Goal: Task Accomplishment & Management: Complete application form

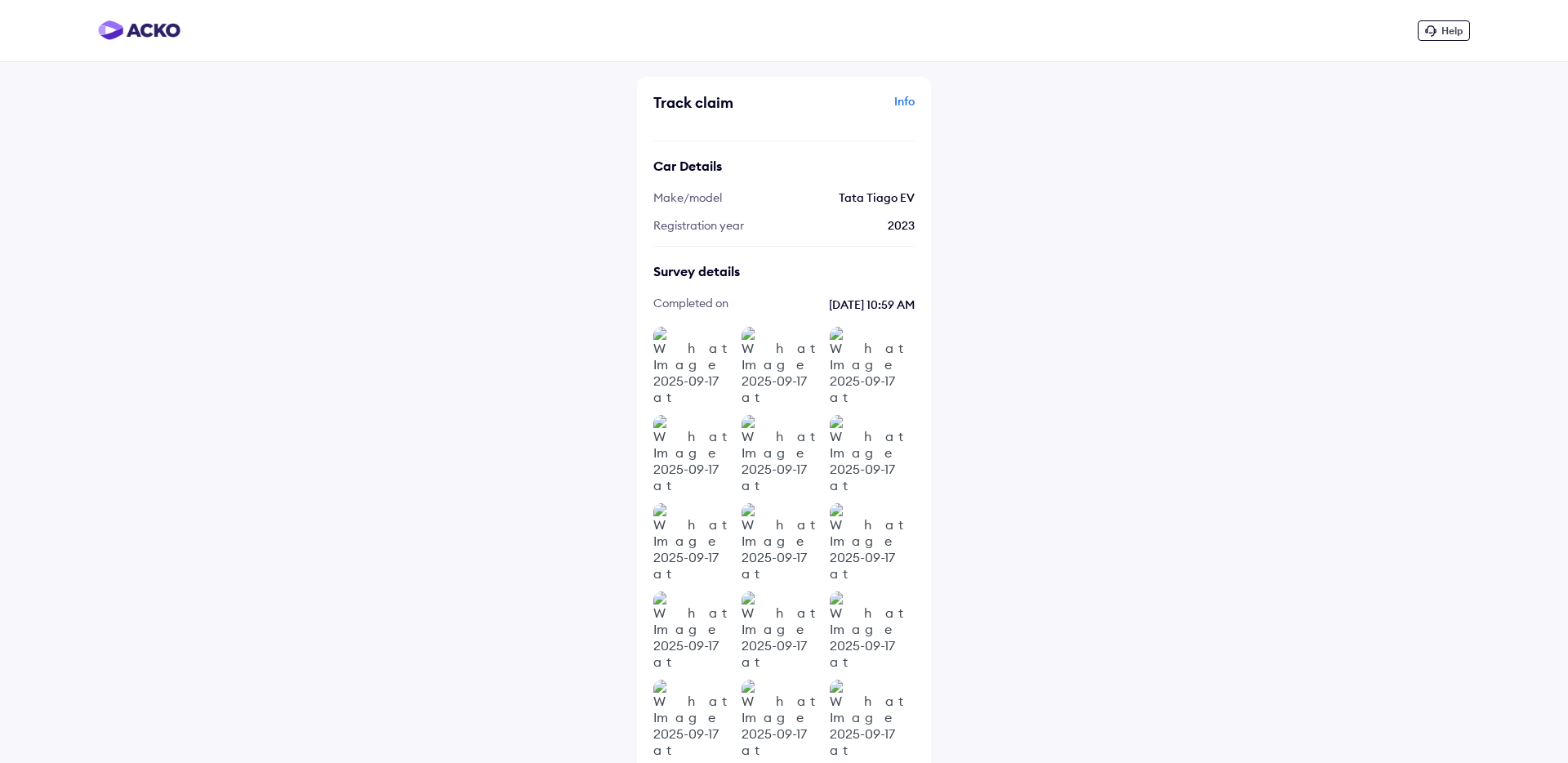
scroll to position [103, 0]
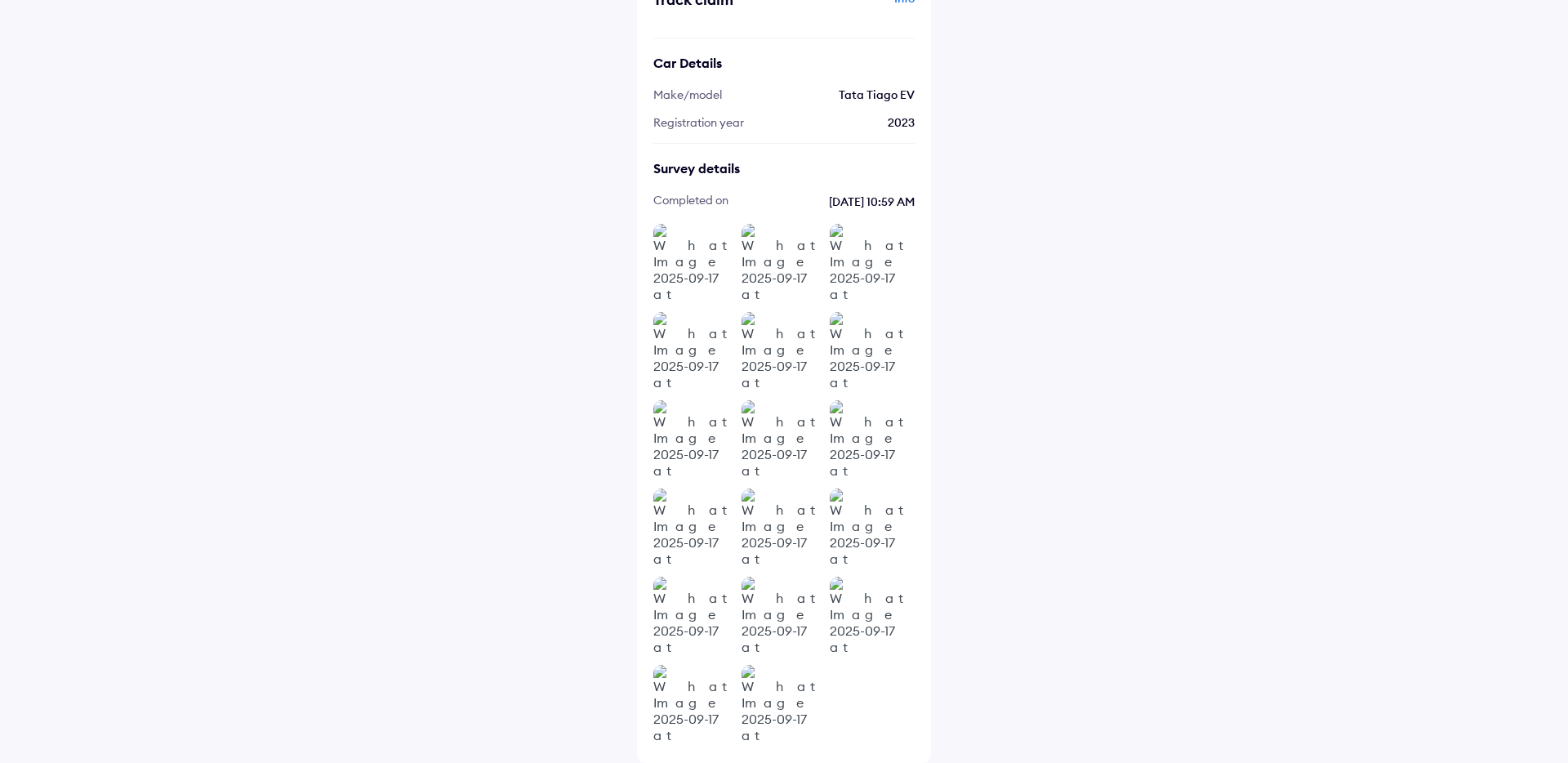
click at [418, 155] on div "Help Track claim Info Car Details Make/model Tata Tiago EV Registration year [D…" at bounding box center [784, 330] width 1568 height 866
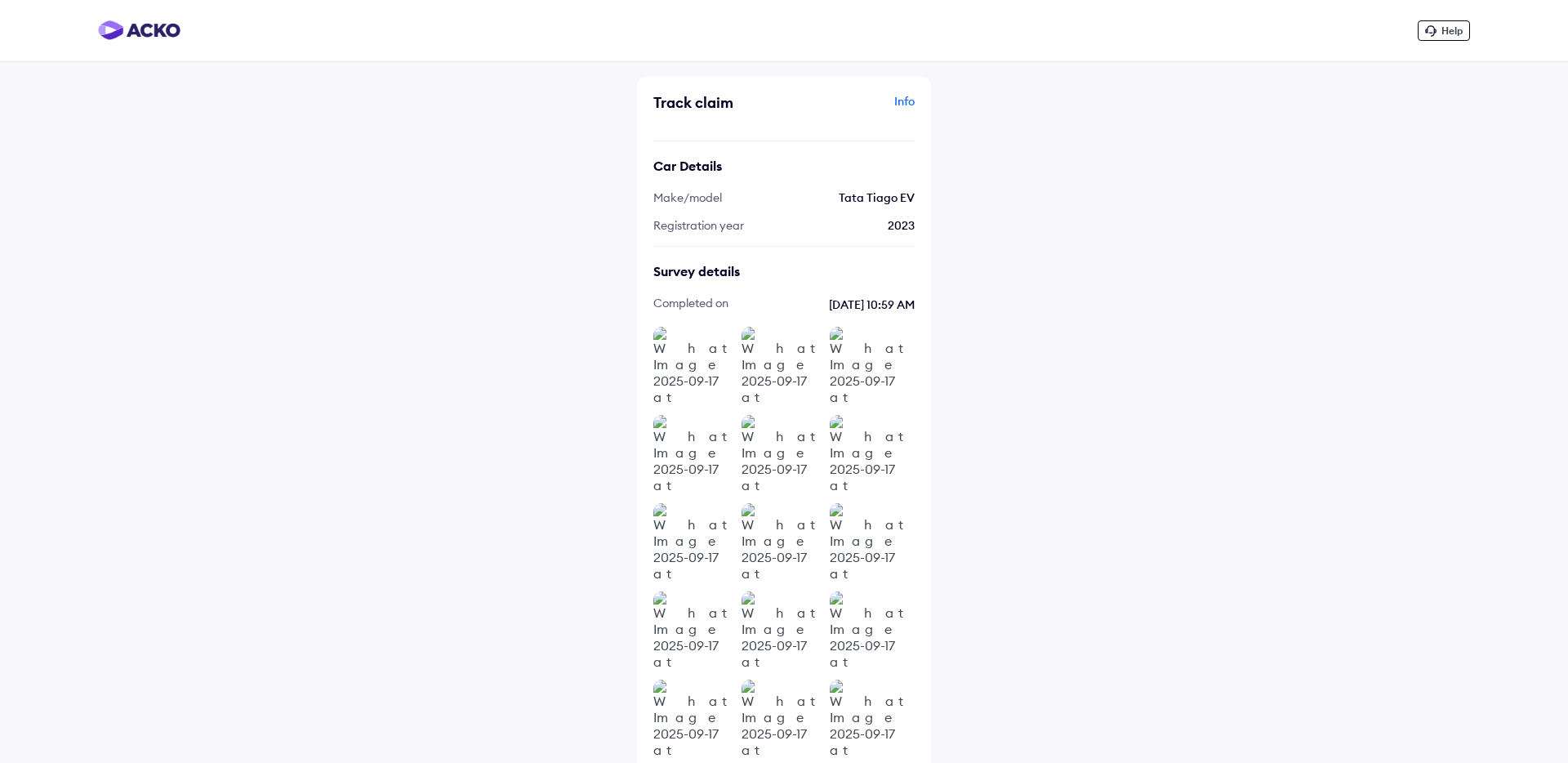
click at [144, 26] on img at bounding box center [139, 30] width 82 height 20
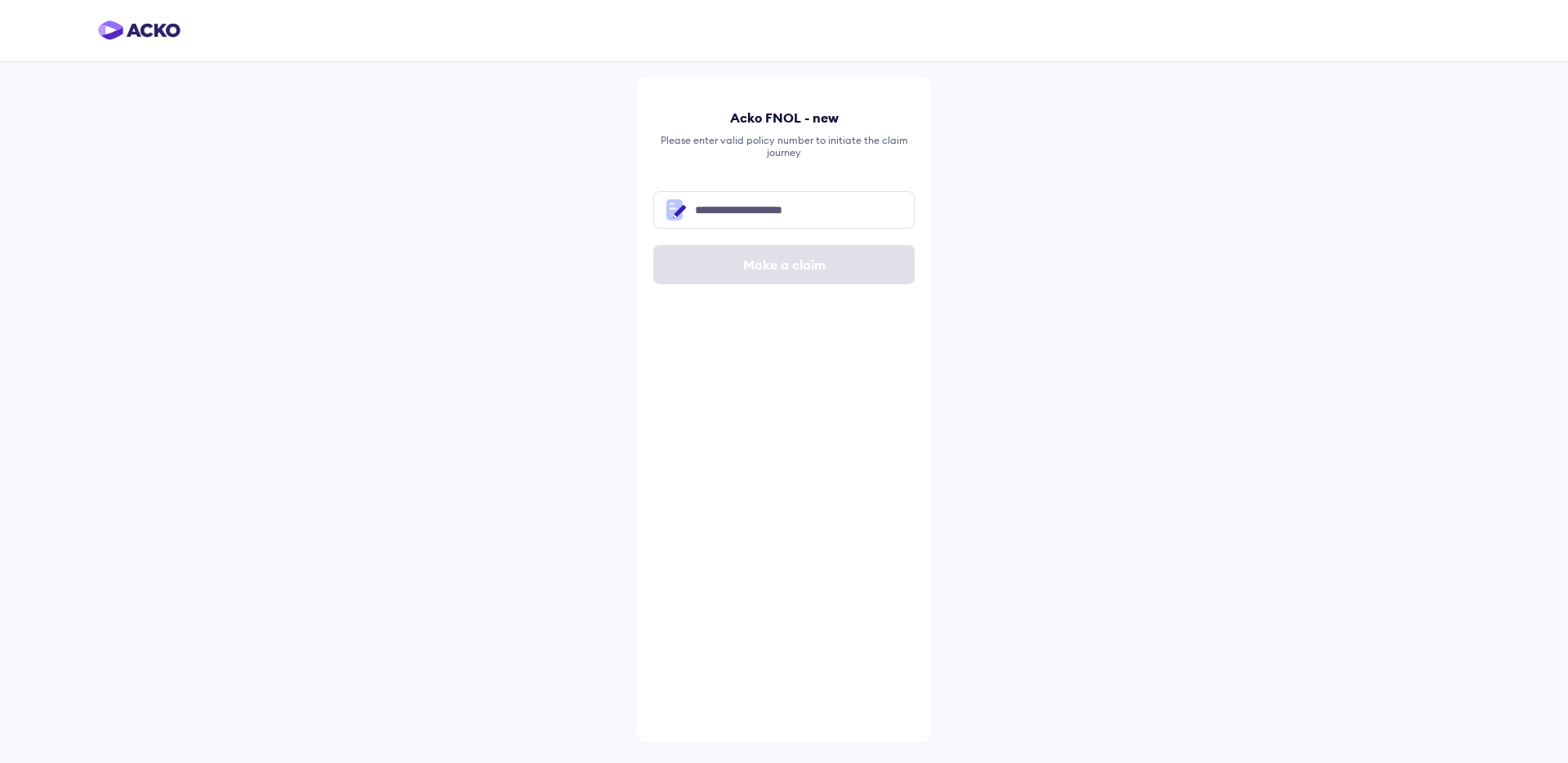
click at [137, 31] on img at bounding box center [139, 30] width 82 height 20
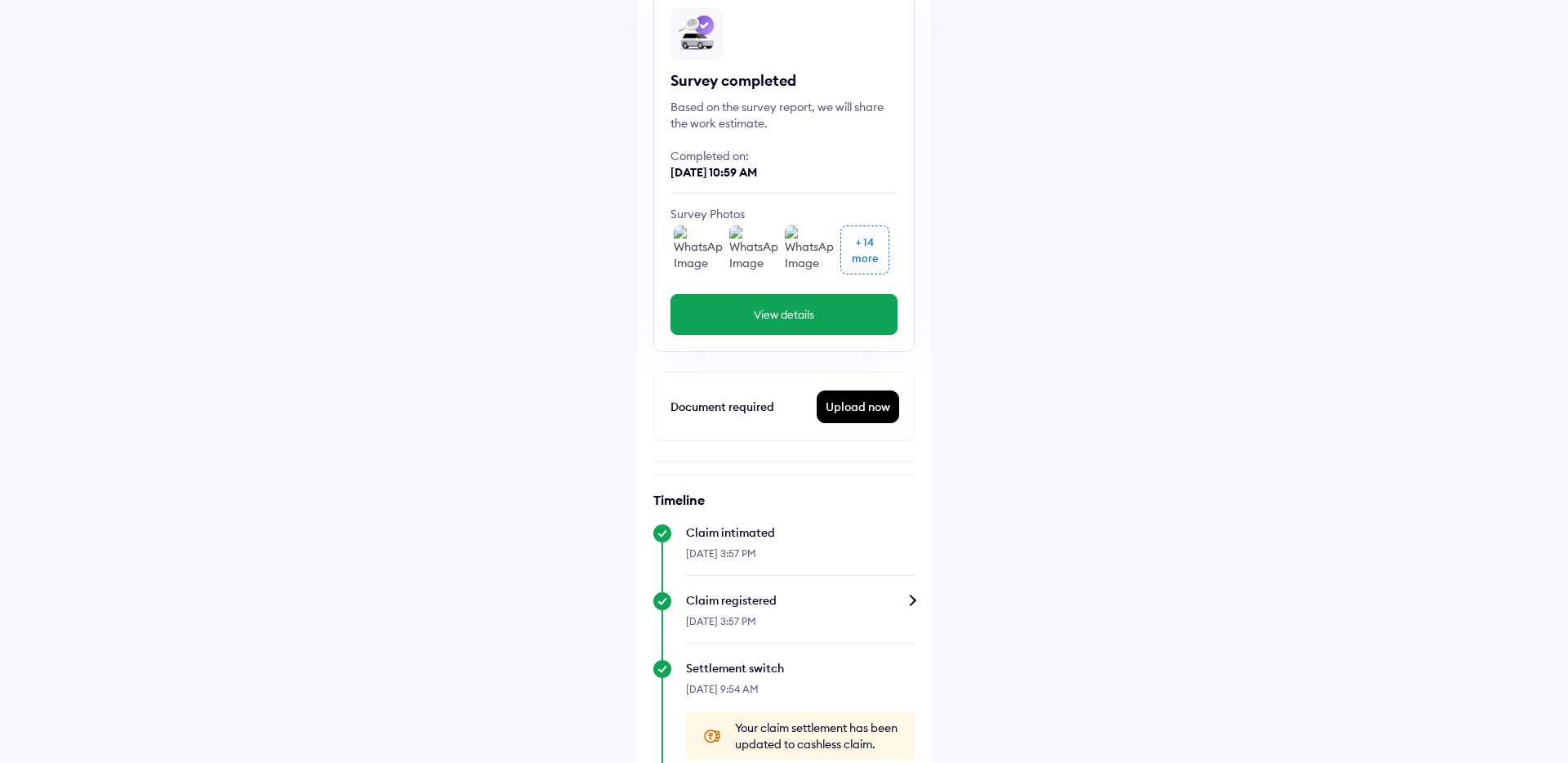
scroll to position [145, 0]
click at [849, 406] on div "Upload now" at bounding box center [857, 406] width 80 height 31
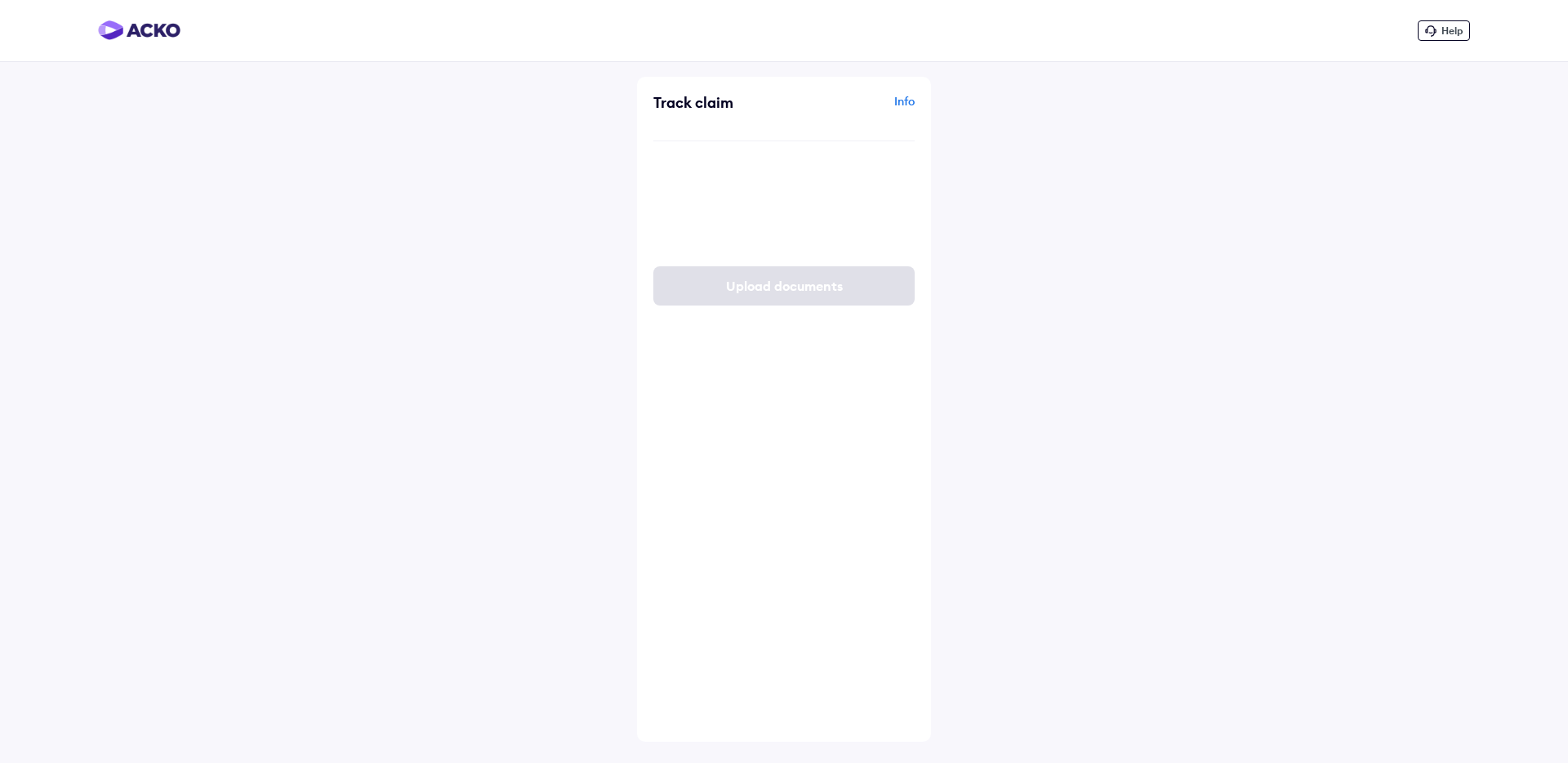
click at [701, 209] on div "Upload DL Extract" at bounding box center [799, 209] width 202 height 16
click at [0, 0] on input "Upload DL Extract" at bounding box center [0, 0] width 0 height 0
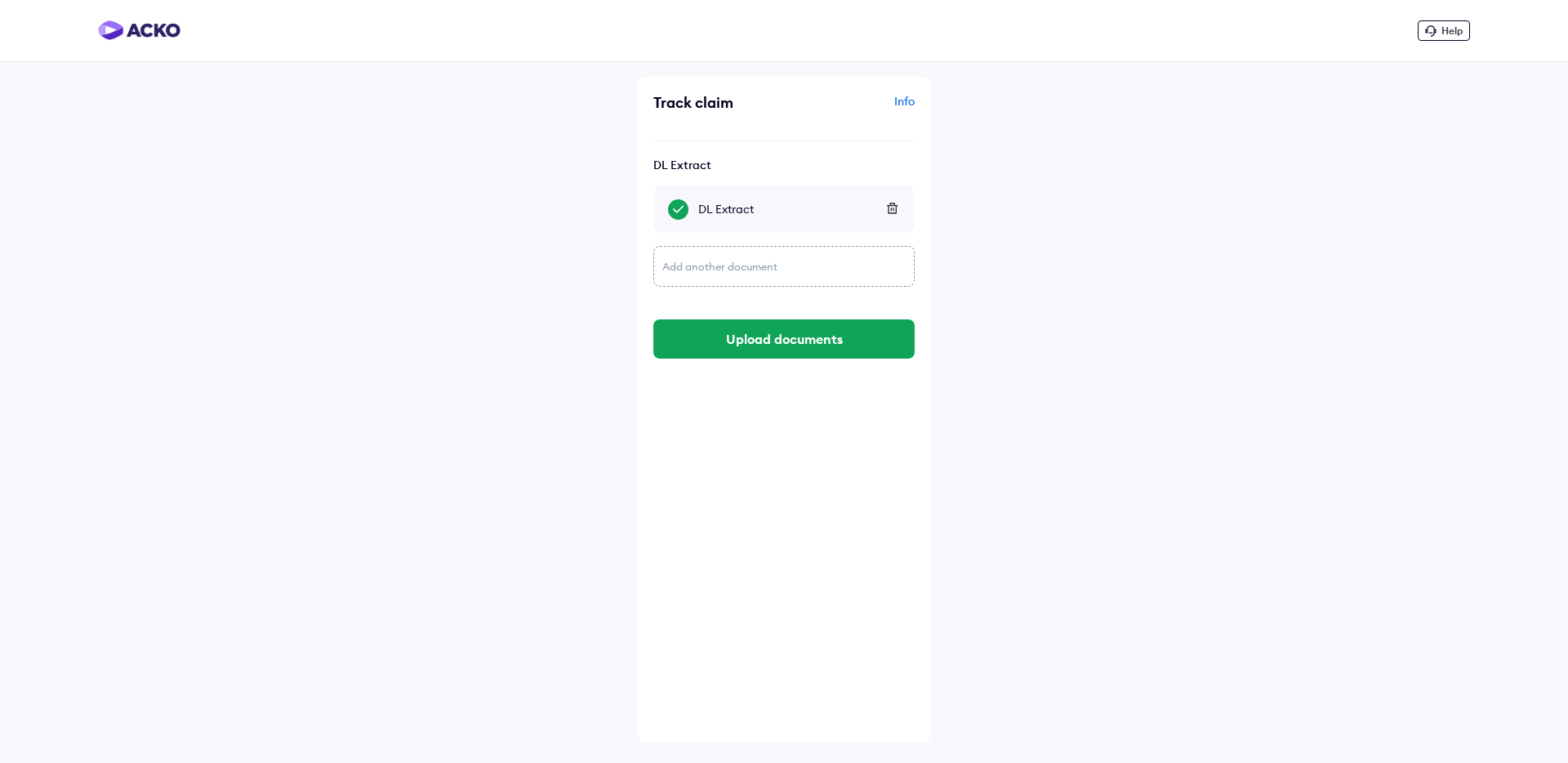
click at [770, 268] on div "Add another document" at bounding box center [784, 266] width 262 height 41
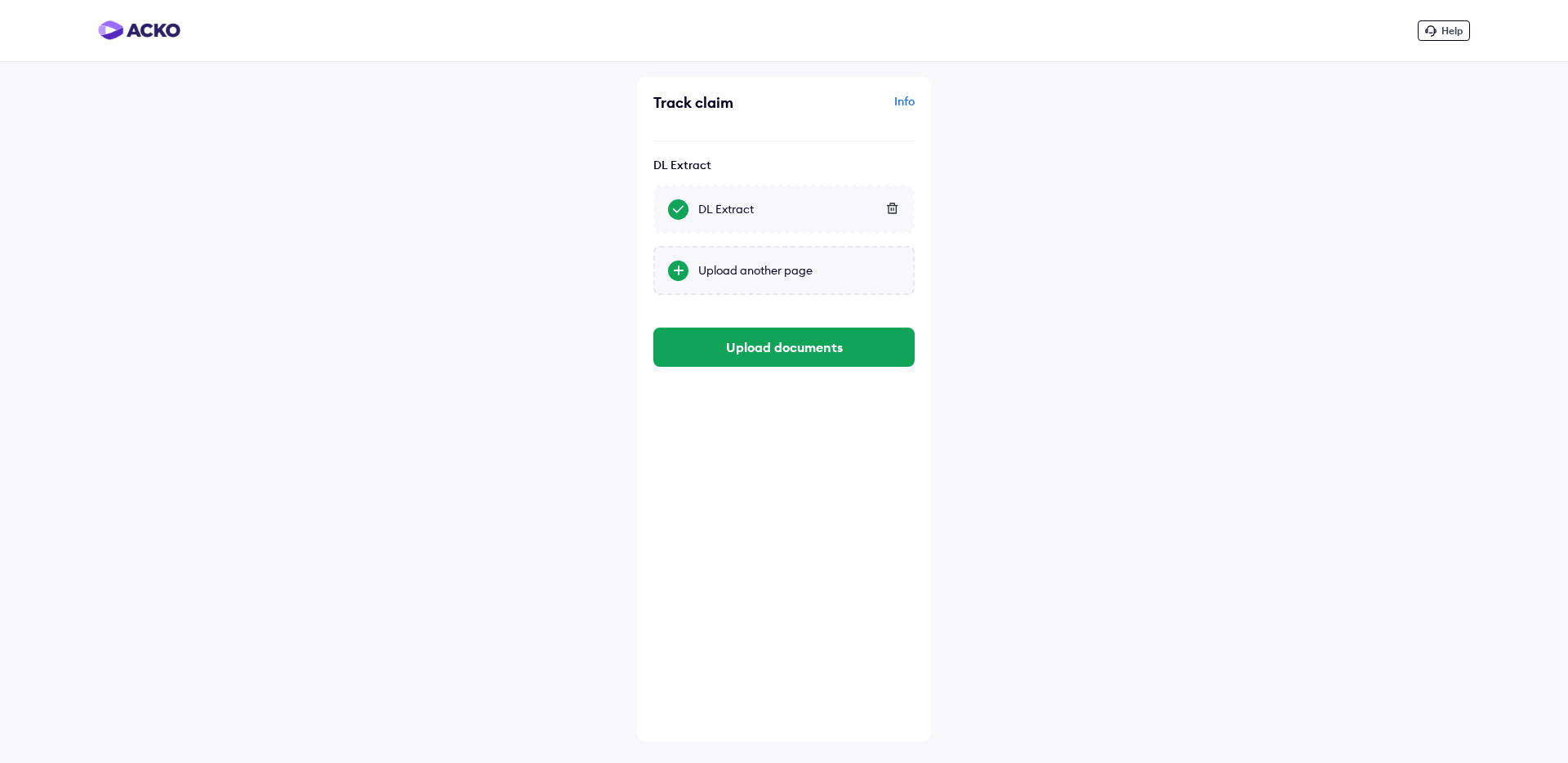
click at [772, 268] on div "Upload another page" at bounding box center [799, 269] width 202 height 16
click at [0, 0] on input "Upload another page" at bounding box center [0, 0] width 0 height 0
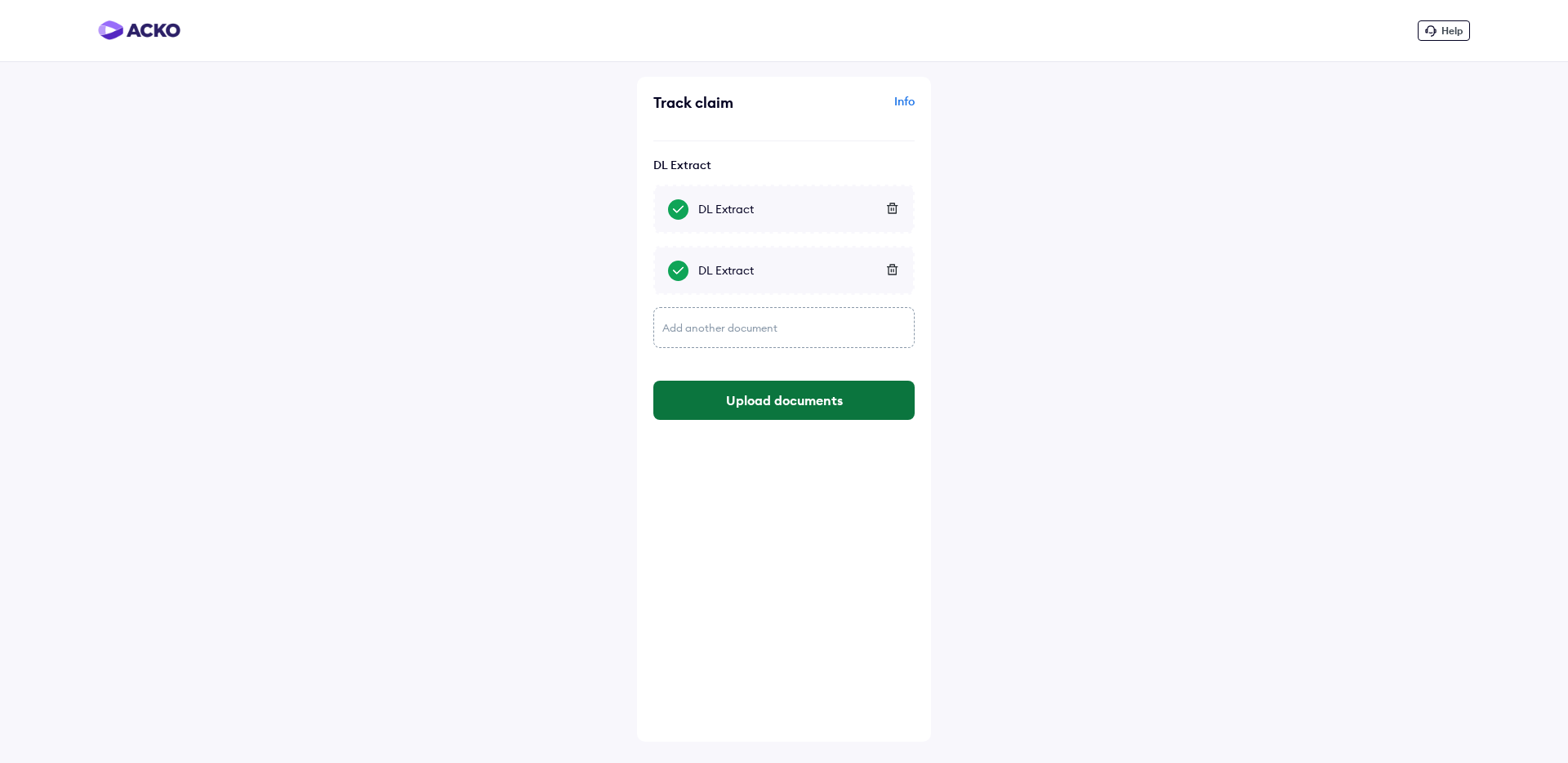
click at [788, 400] on button "Upload documents" at bounding box center [784, 400] width 262 height 39
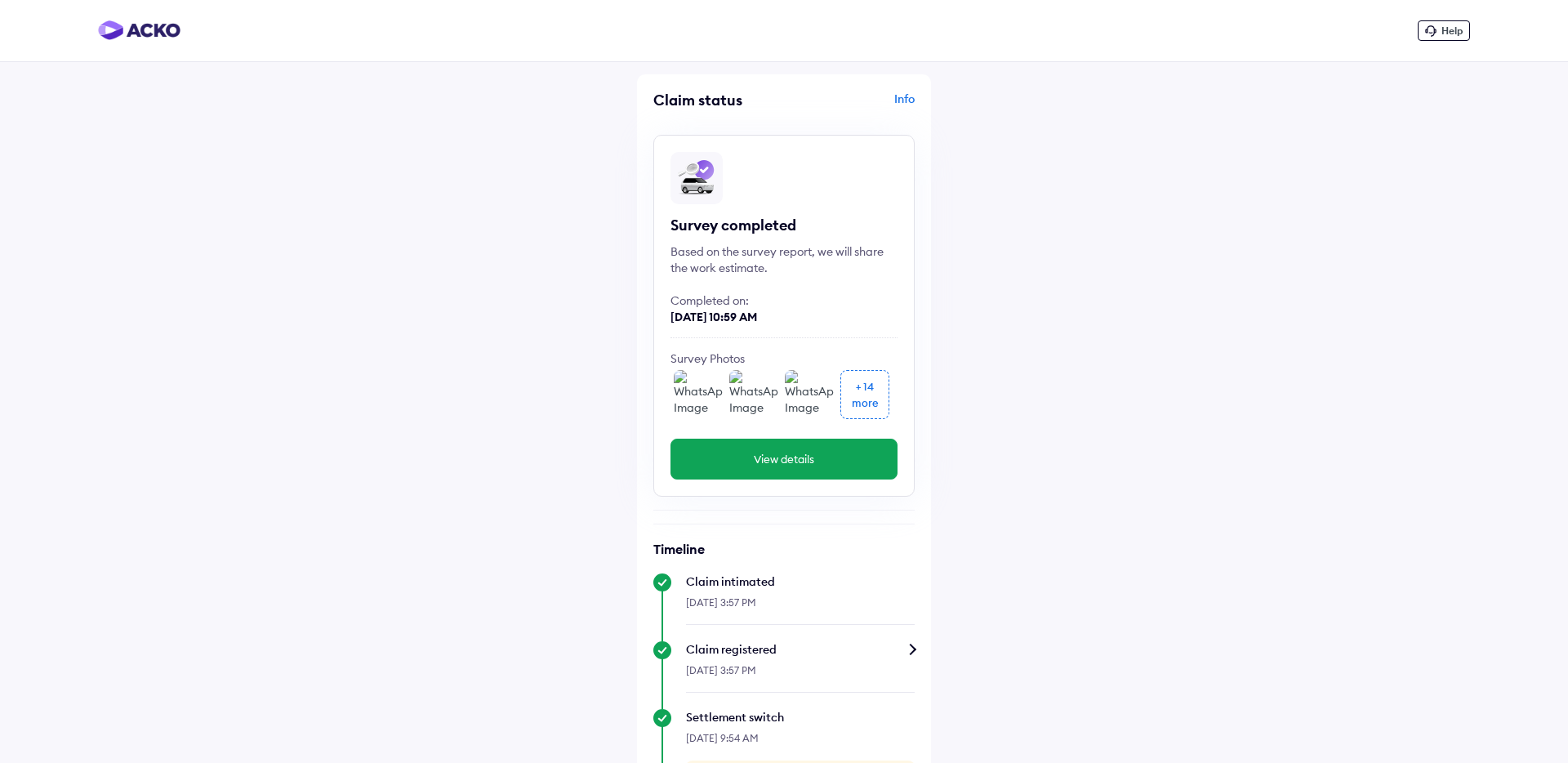
click at [159, 33] on img at bounding box center [139, 30] width 82 height 20
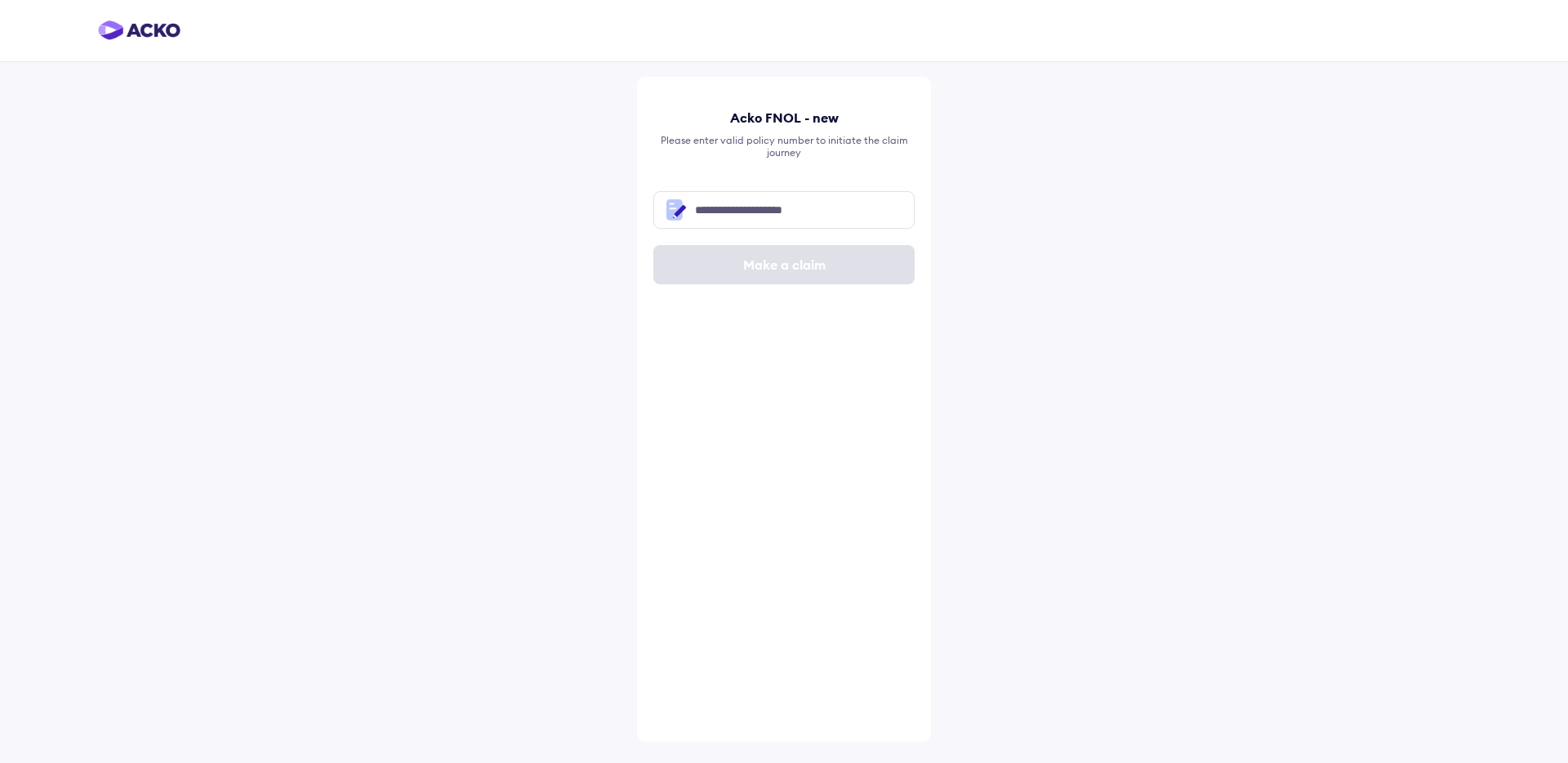
click at [158, 29] on img at bounding box center [139, 30] width 82 height 20
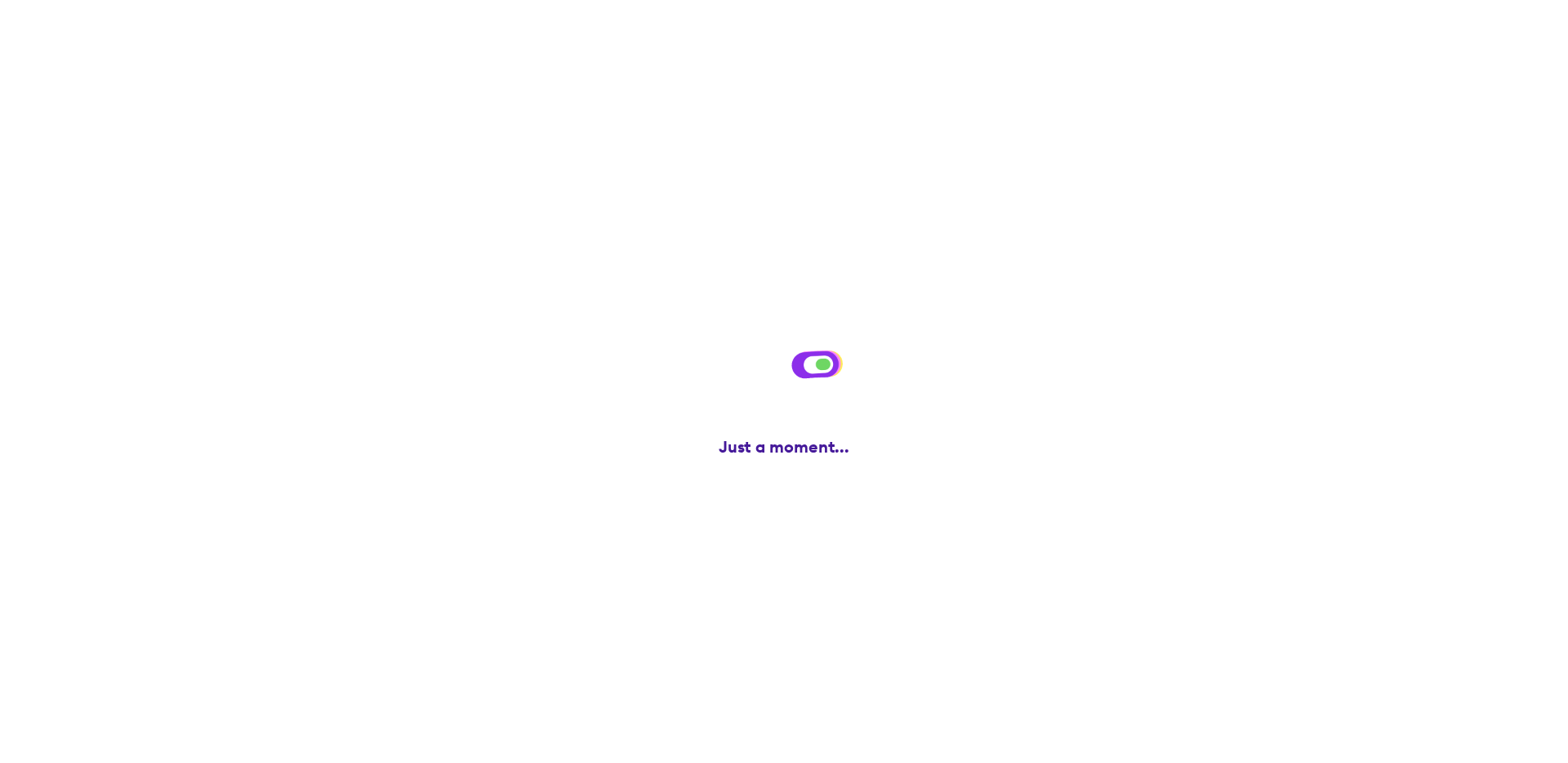
click at [289, 295] on div "Acko FNOL - new Please enter valid policy number to initiate the claim journey …" at bounding box center [784, 382] width 1568 height 763
click at [155, 391] on div "Acko FNOL - new Please enter valid policy number to initiate the claim journey …" at bounding box center [784, 382] width 1568 height 763
click at [316, 322] on div "Acko FNOL - new Please enter valid policy number to initiate the claim journey …" at bounding box center [784, 382] width 1568 height 763
click at [218, 307] on div "Acko FNOL - new Please enter valid policy number to initiate the claim journey …" at bounding box center [784, 382] width 1568 height 763
click at [189, 404] on div "Acko FNOL - new Please enter valid policy number to initiate the claim journey …" at bounding box center [784, 382] width 1568 height 763
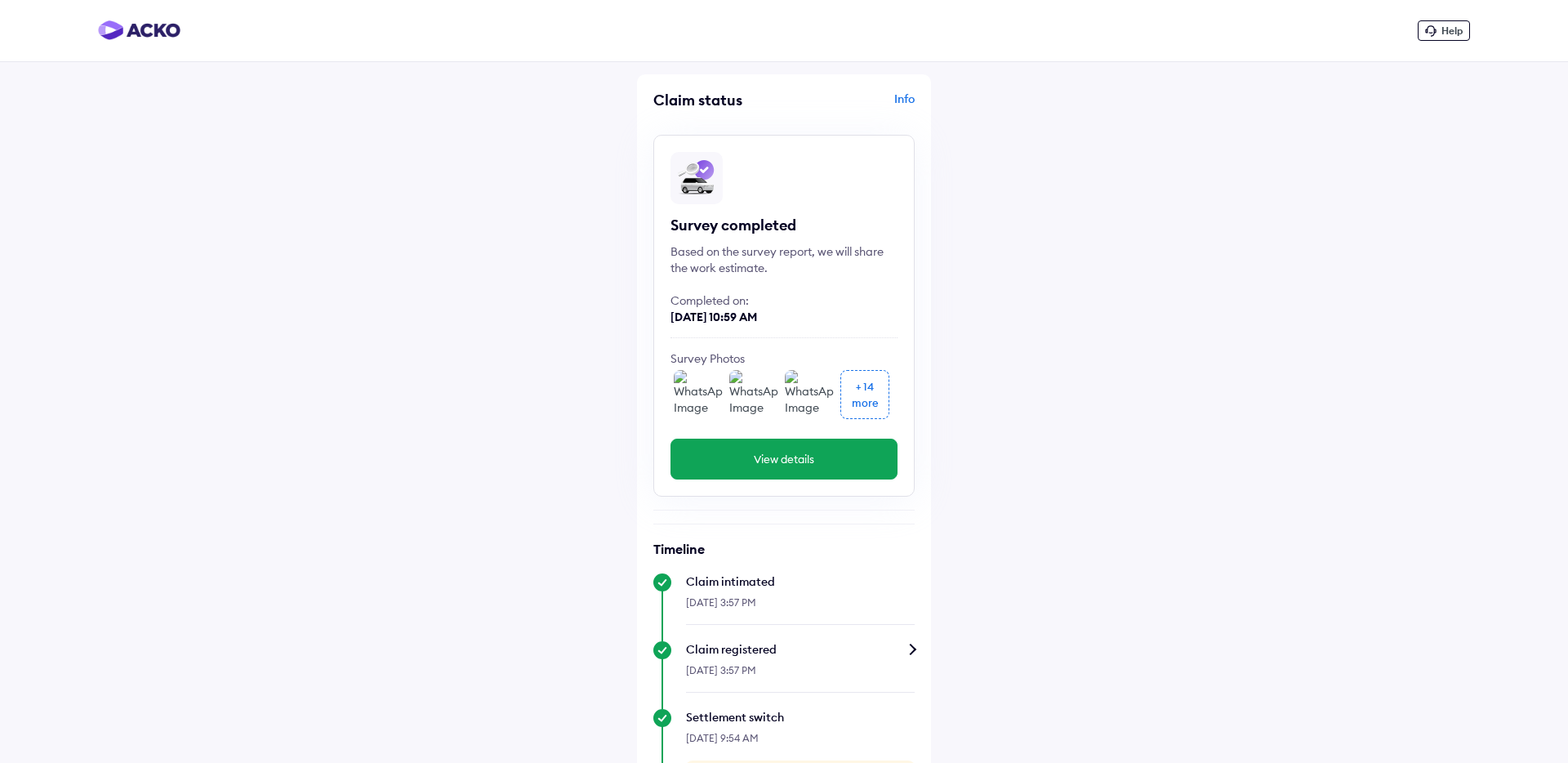
click at [207, 416] on div "Help Claim status Info Survey completed Based on the survey report, we will sha…" at bounding box center [784, 692] width 1568 height 1385
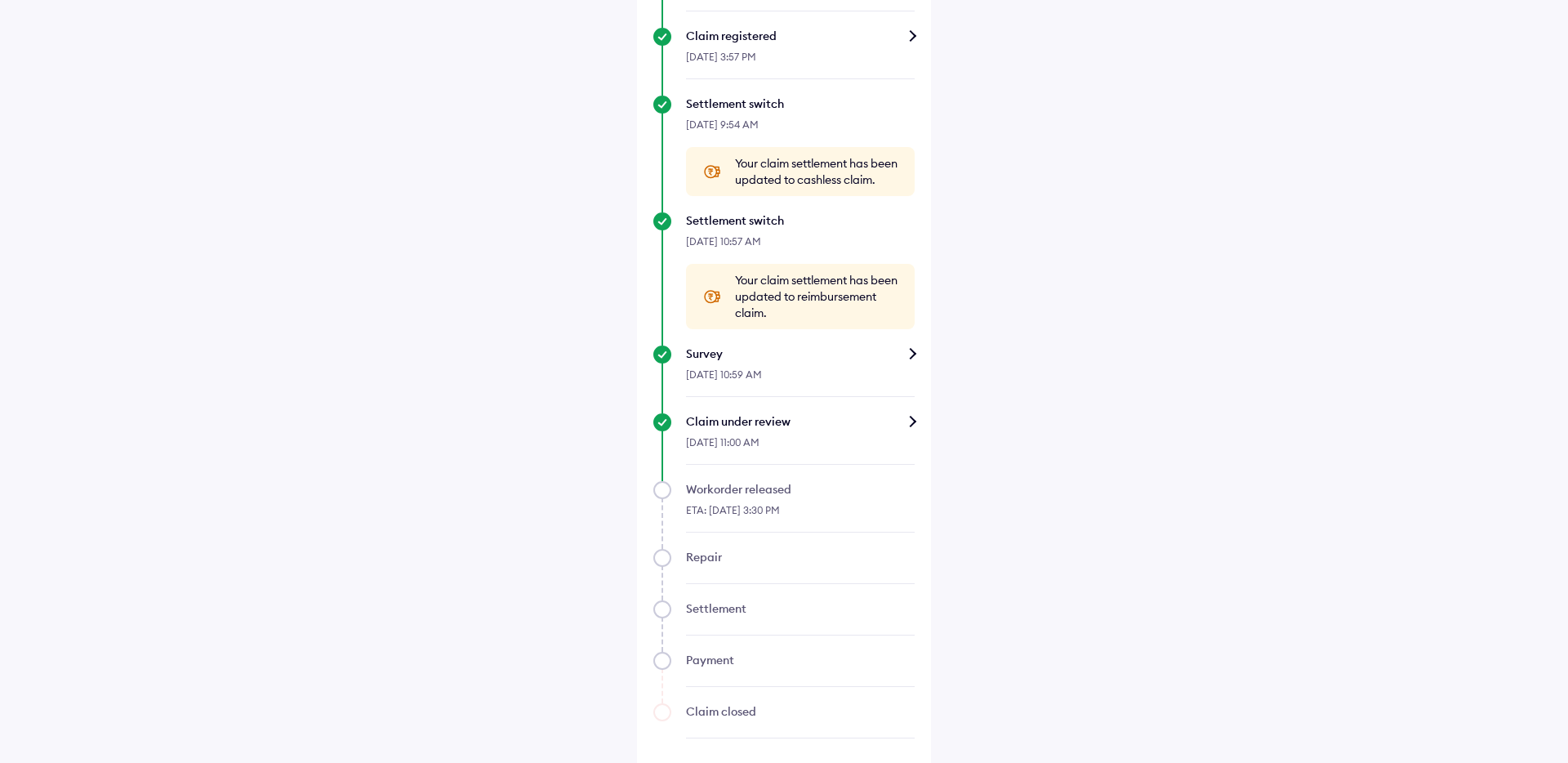
scroll to position [638, 0]
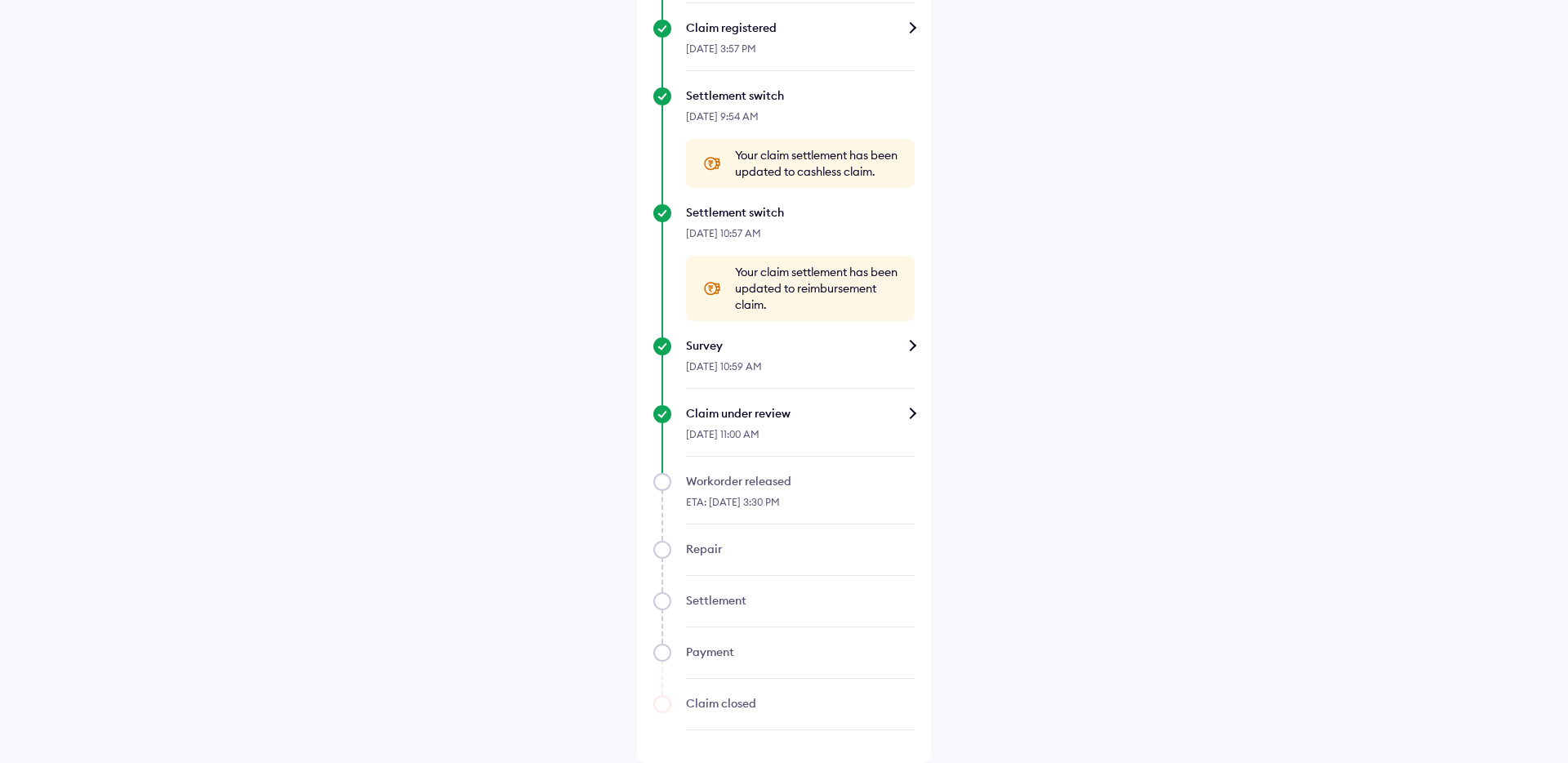
click at [755, 425] on div "[DATE] 11:00 AM" at bounding box center [800, 439] width 229 height 36
click at [740, 414] on div "Claim under review" at bounding box center [800, 412] width 229 height 16
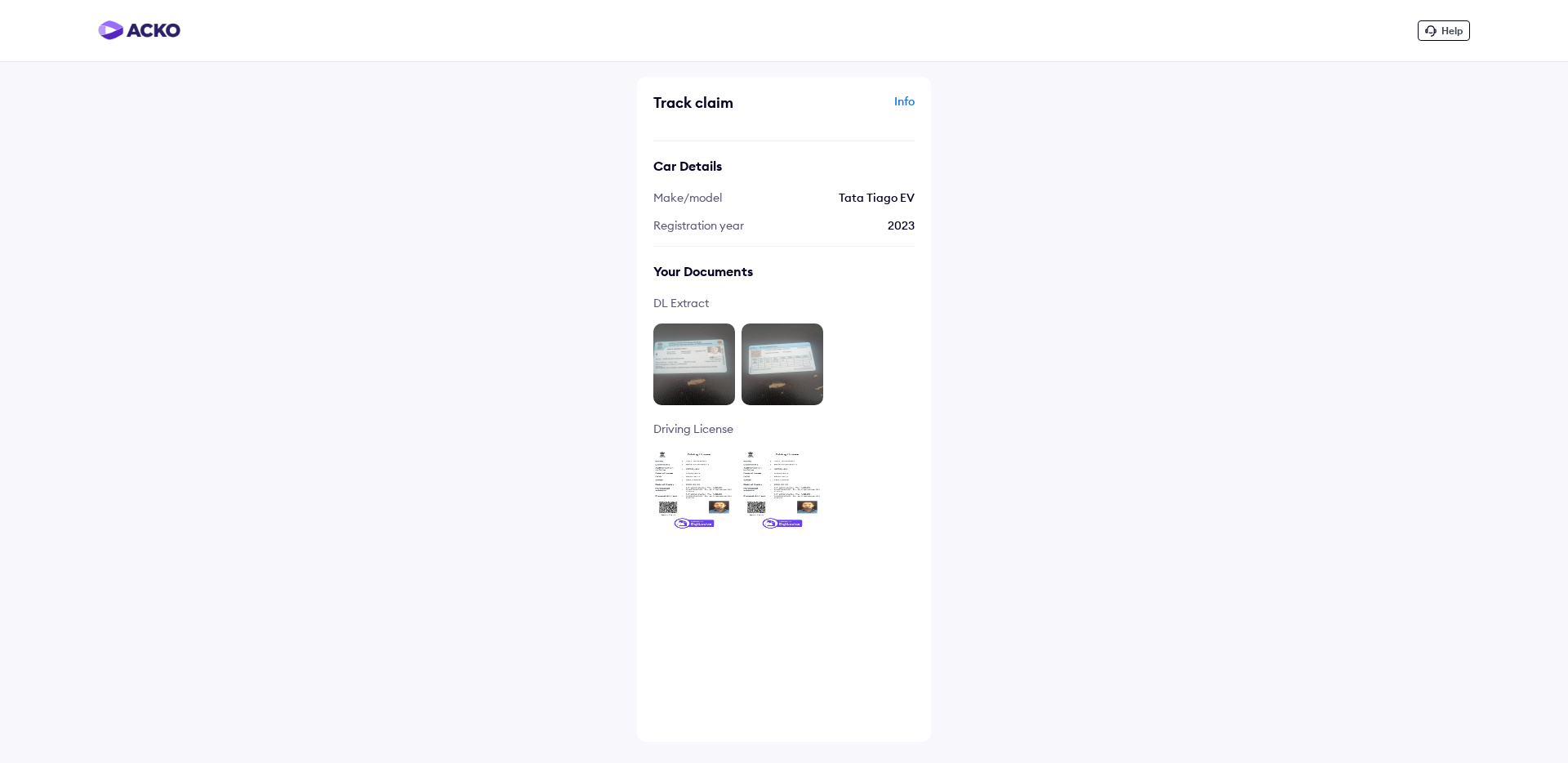
click at [702, 388] on img at bounding box center [694, 364] width 81 height 81
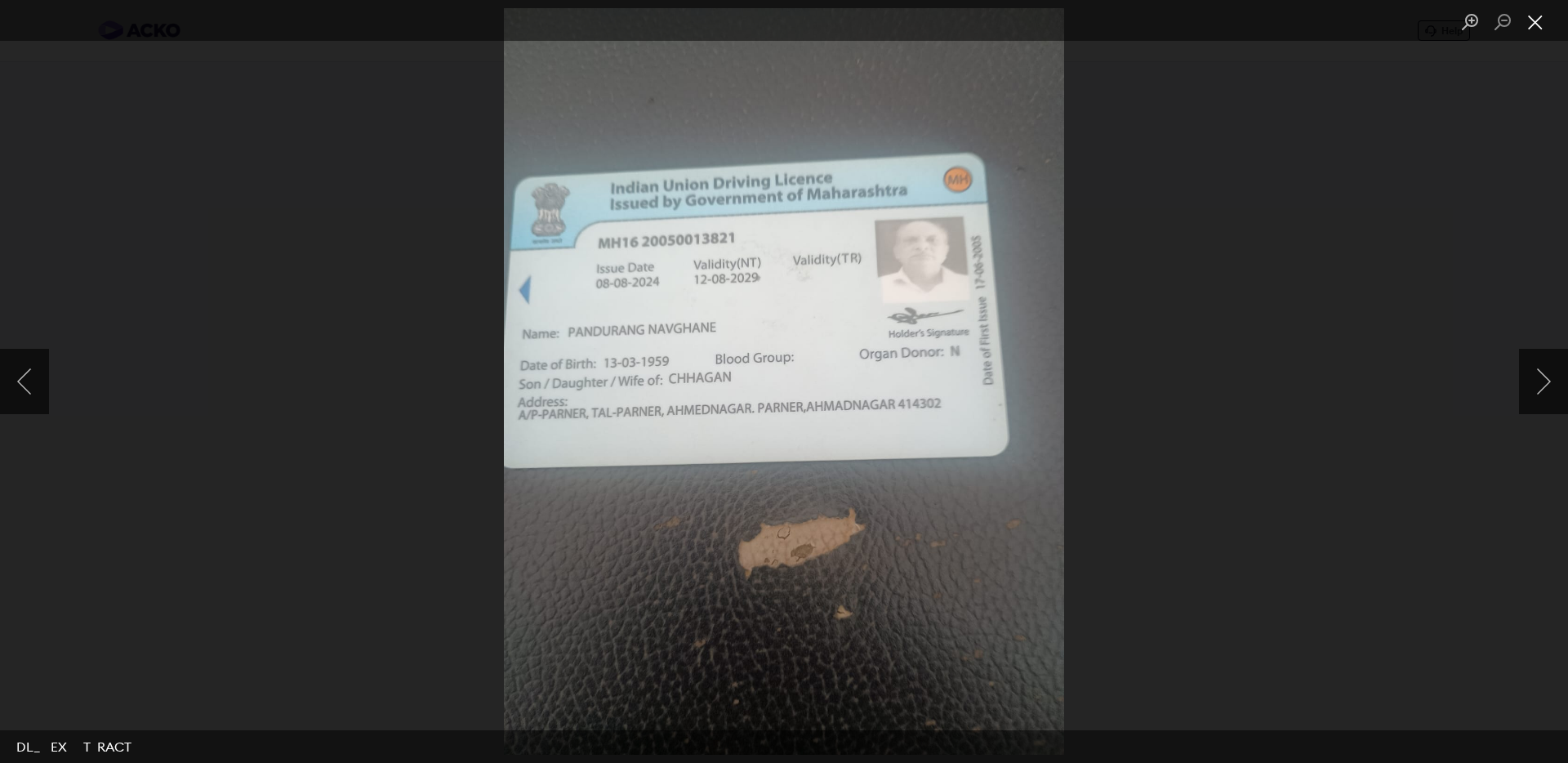
click at [1542, 22] on button "Close lightbox" at bounding box center [1535, 22] width 33 height 29
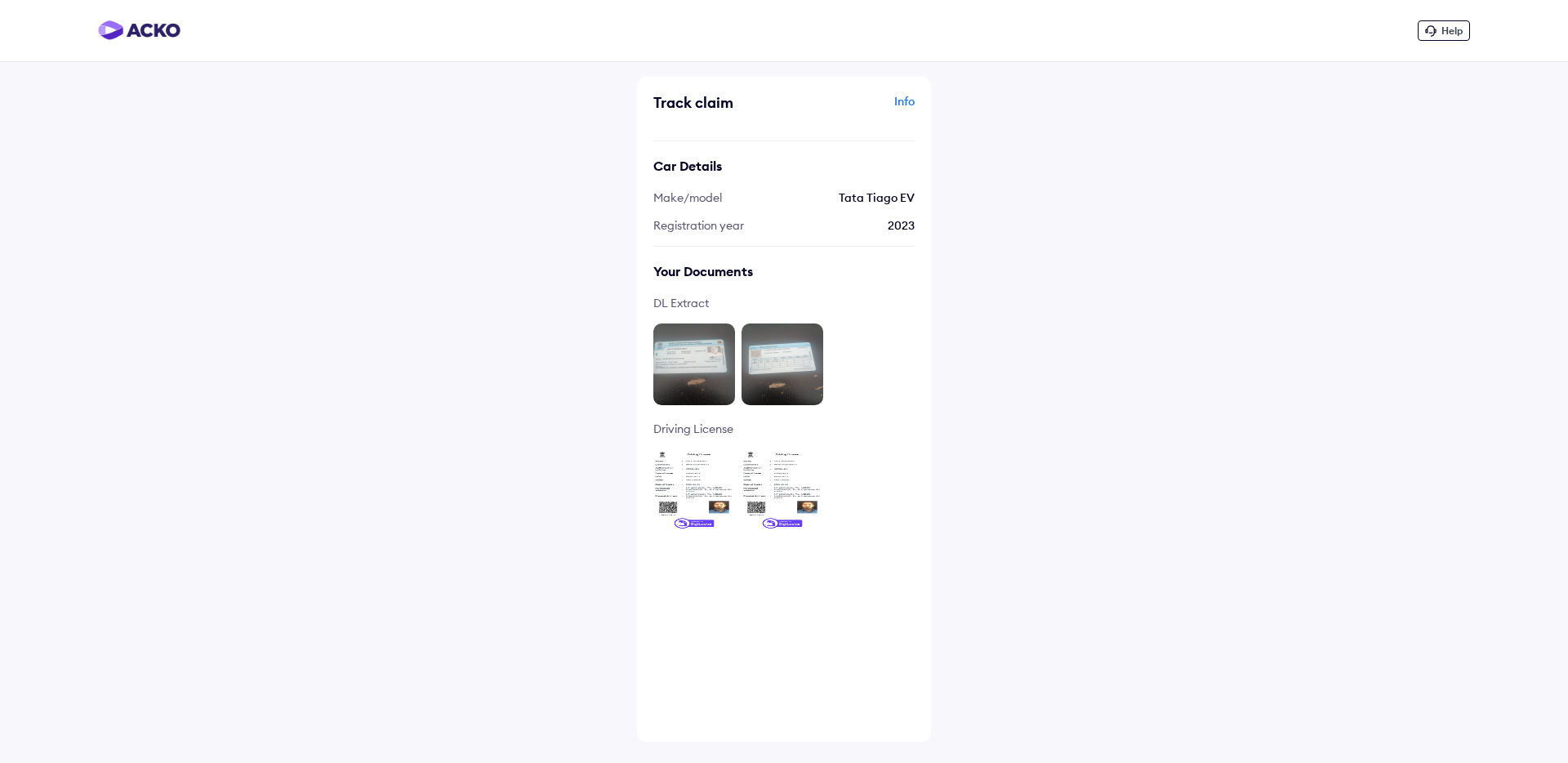
click at [343, 268] on div "Help Track claim Info Car Details Make/model Tata Tiago EV Registration year [D…" at bounding box center [784, 382] width 1568 height 763
